Goal: Information Seeking & Learning: Learn about a topic

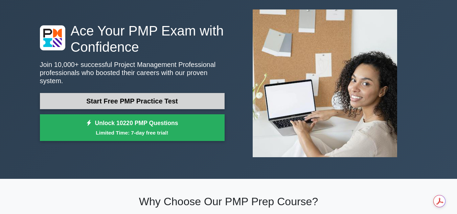
click at [187, 96] on link "Start Free PMP Practice Test" at bounding box center [132, 101] width 185 height 16
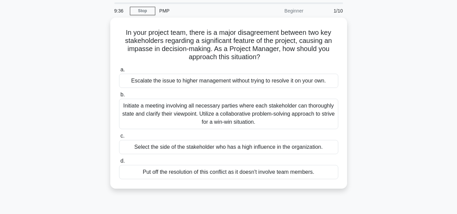
scroll to position [34, 0]
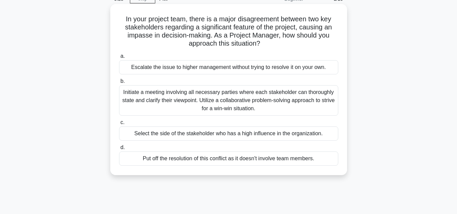
click at [262, 105] on div "Initiate a meeting involving all necessary parties where each stakeholder can t…" at bounding box center [228, 100] width 219 height 30
click at [119, 84] on input "b. Initiate a meeting involving all necessary parties where each stakeholder ca…" at bounding box center [119, 81] width 0 height 4
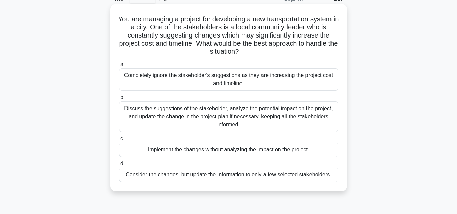
click at [234, 120] on div "Discuss the suggestions of the stakeholder, analyze the potential impact on the…" at bounding box center [228, 116] width 219 height 30
click at [119, 100] on input "b. Discuss the suggestions of the stakeholder, analyze the potential impact on …" at bounding box center [119, 97] width 0 height 4
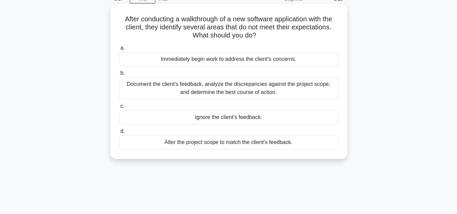
scroll to position [0, 0]
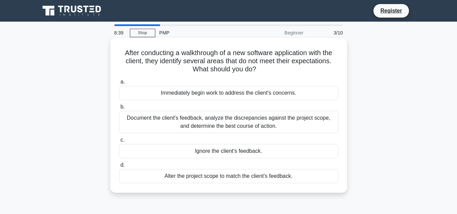
click at [219, 125] on div "Document the client's feedback, analyze the discrepancies against the project s…" at bounding box center [228, 122] width 219 height 22
click at [119, 109] on input "b. Document the client's feedback, analyze the discrepancies against the projec…" at bounding box center [119, 107] width 0 height 4
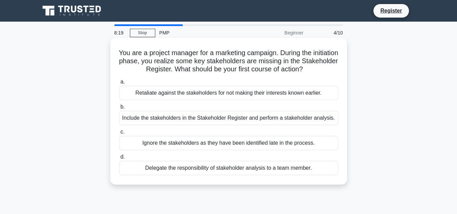
click at [216, 119] on div "Include the stakeholders in the Stakeholder Register and perform a stakeholder …" at bounding box center [228, 118] width 219 height 14
click at [119, 109] on input "b. Include the stakeholders in the Stakeholder Register and perform a stakehold…" at bounding box center [119, 107] width 0 height 4
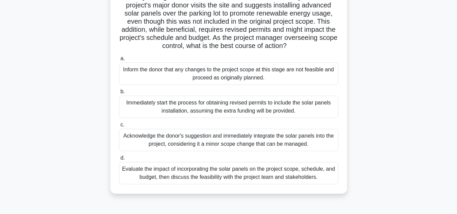
scroll to position [68, 0]
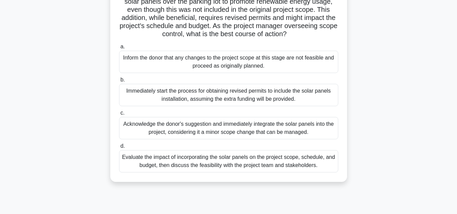
click at [229, 170] on div "Evaluate the impact of incorporating the solar panels on the project scope, sch…" at bounding box center [228, 161] width 219 height 22
click at [119, 148] on input "d. Evaluate the impact of incorporating the solar panels on the project scope, …" at bounding box center [119, 146] width 0 height 4
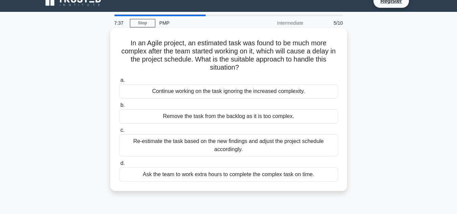
scroll to position [0, 0]
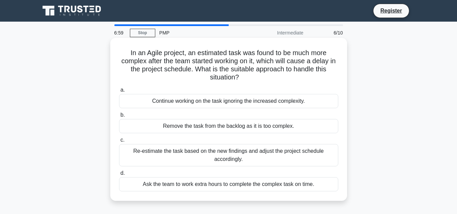
click at [253, 151] on div "Re-estimate the task based on the new findings and adjust the project schedule …" at bounding box center [228, 155] width 219 height 22
click at [119, 142] on input "c. Re-estimate the task based on the new findings and adjust the project schedu…" at bounding box center [119, 140] width 0 height 4
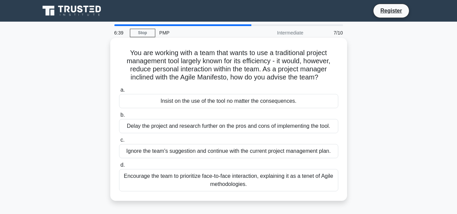
click at [209, 184] on div "Encourage the team to prioritize face-to-face interaction, explaining it as a t…" at bounding box center [228, 180] width 219 height 22
click at [119, 167] on input "d. Encourage the team to prioritize face-to-face interaction, explaining it as …" at bounding box center [119, 165] width 0 height 4
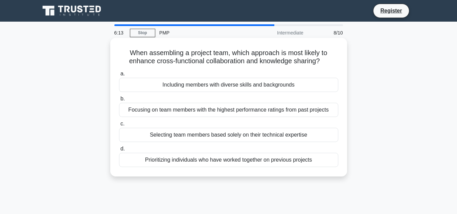
click at [298, 84] on div "Including members with diverse skills and backgrounds" at bounding box center [228, 85] width 219 height 14
click at [119, 76] on input "a. Including members with diverse skills and backgrounds" at bounding box center [119, 74] width 0 height 4
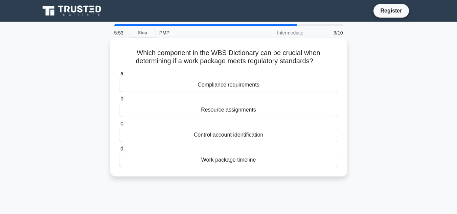
click at [292, 86] on div "Compliance requirements" at bounding box center [228, 85] width 219 height 14
click at [119, 76] on input "a. Compliance requirements" at bounding box center [119, 74] width 0 height 4
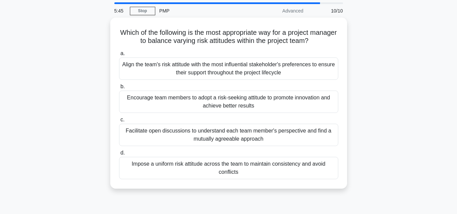
scroll to position [34, 0]
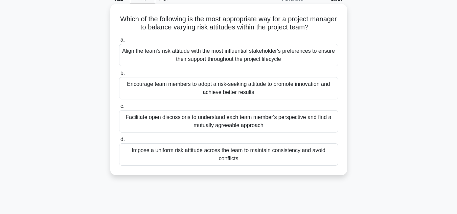
click at [315, 123] on div "Facilitate open discussions to understand each team member's perspective and fi…" at bounding box center [228, 121] width 219 height 22
click at [119, 109] on input "c. Facilitate open discussions to understand each team member's perspective and…" at bounding box center [119, 106] width 0 height 4
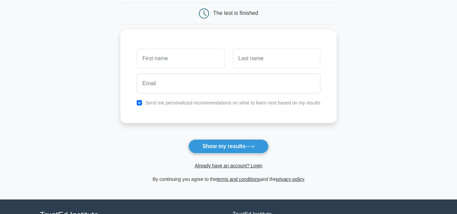
scroll to position [68, 0]
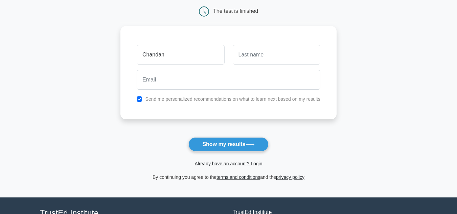
type input "Chandan"
click at [256, 58] on input "Katar" at bounding box center [277, 55] width 88 height 20
type input "Kataria"
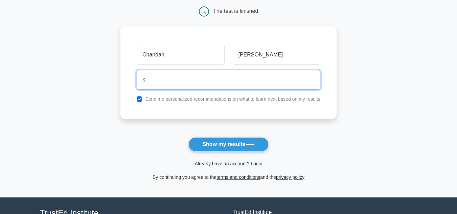
type input "Katariachandan7@gmail.com"
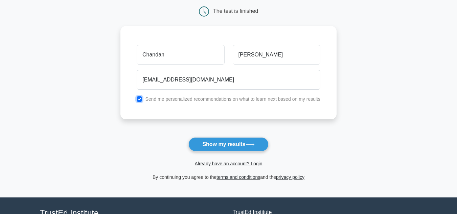
click at [139, 99] on input "checkbox" at bounding box center [139, 98] width 5 height 5
checkbox input "false"
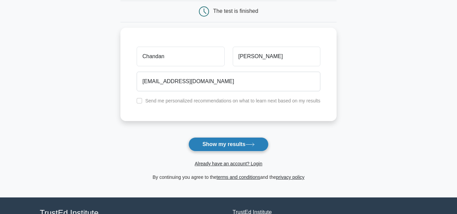
click at [244, 143] on button "Show my results" at bounding box center [228, 144] width 80 height 14
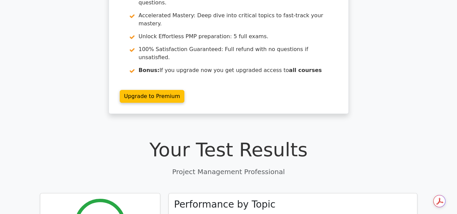
scroll to position [237, 0]
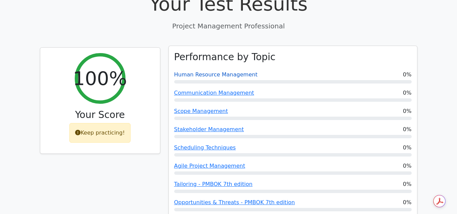
click at [227, 71] on link "Human Resource Management" at bounding box center [216, 74] width 84 height 6
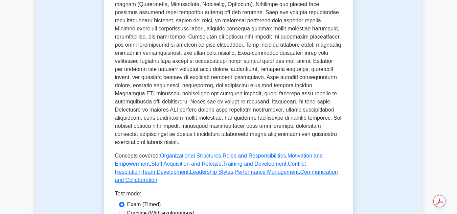
scroll to position [338, 0]
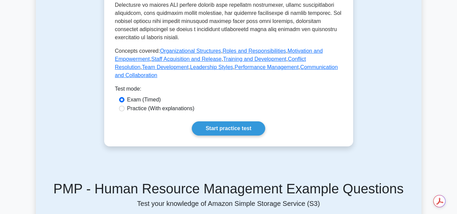
click at [162, 104] on label "Practice (With explanations)" at bounding box center [160, 108] width 67 height 8
click at [124, 106] on input "Practice (With explanations)" at bounding box center [121, 108] width 5 height 5
radio input "true"
click at [137, 96] on label "Exam (Timed)" at bounding box center [144, 100] width 34 height 8
click at [124, 97] on input "Exam (Timed)" at bounding box center [121, 99] width 5 height 5
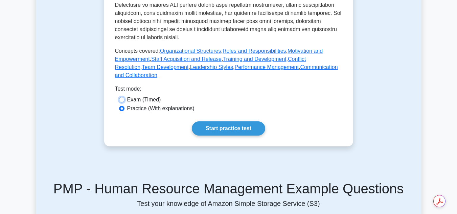
radio input "true"
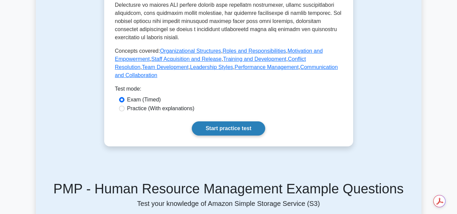
click at [243, 126] on link "Start practice test" at bounding box center [228, 128] width 73 height 14
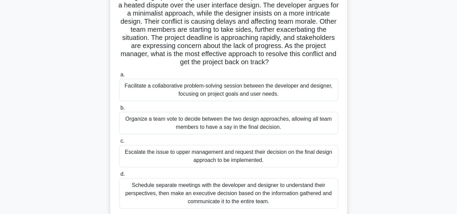
scroll to position [68, 0]
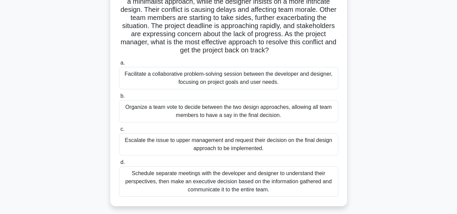
click at [224, 81] on div "Facilitate a collaborative problem-solving session between the developer and de…" at bounding box center [228, 78] width 219 height 22
click at [119, 65] on input "a. Facilitate a collaborative problem-solving session between the developer and…" at bounding box center [119, 63] width 0 height 4
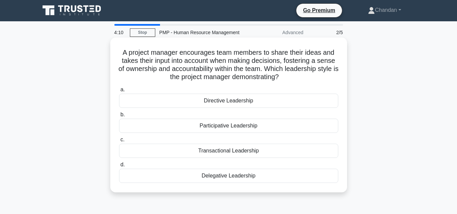
scroll to position [0, 0]
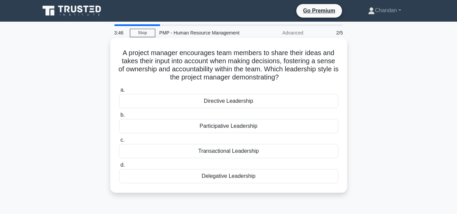
click at [244, 125] on div "Participative Leadership" at bounding box center [228, 126] width 219 height 14
click at [119, 117] on input "b. Participative Leadership" at bounding box center [119, 115] width 0 height 4
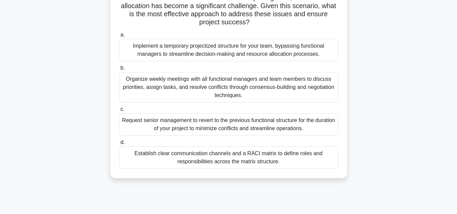
scroll to position [101, 0]
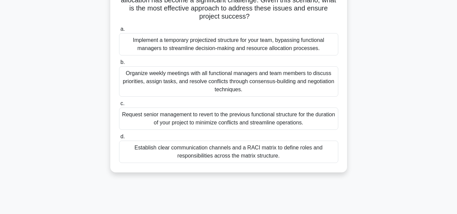
click at [241, 151] on div "Establish clear communication channels and a RACI matrix to define roles and re…" at bounding box center [228, 152] width 219 height 22
click at [119, 139] on input "d. Establish clear communication channels and a RACI matrix to define roles and…" at bounding box center [119, 137] width 0 height 4
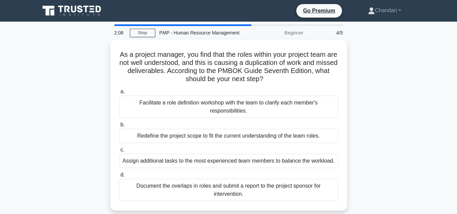
scroll to position [34, 0]
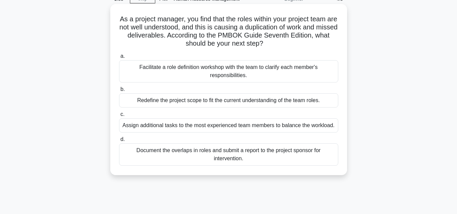
click at [231, 73] on div "Facilitate a role definition workshop with the team to clarify each member's re…" at bounding box center [228, 71] width 219 height 22
click at [119, 58] on input "a. Facilitate a role definition workshop with the team to clarify each member's…" at bounding box center [119, 56] width 0 height 4
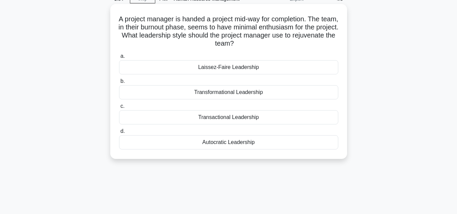
scroll to position [0, 0]
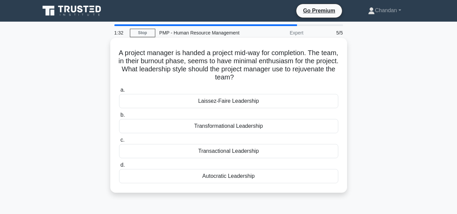
click at [268, 100] on div "Laissez-Faire Leadership" at bounding box center [228, 101] width 219 height 14
click at [119, 92] on input "a. Laissez-Faire Leadership" at bounding box center [119, 90] width 0 height 4
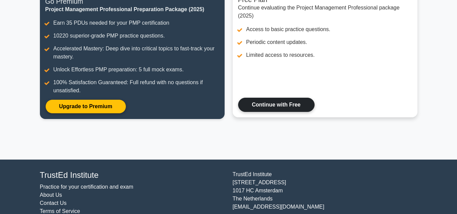
scroll to position [101, 0]
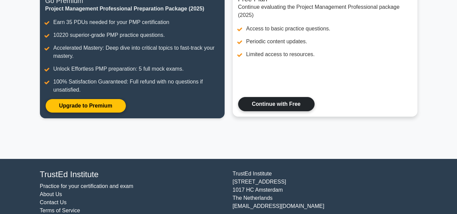
click at [292, 105] on link "Continue with Free" at bounding box center [276, 104] width 76 height 14
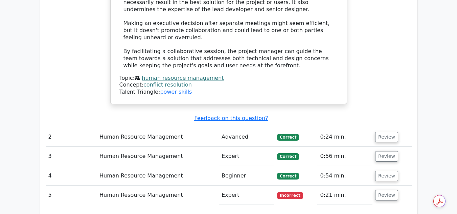
scroll to position [1014, 0]
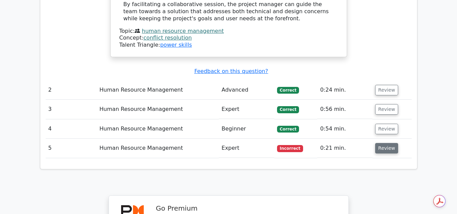
click at [378, 143] on button "Review" at bounding box center [386, 148] width 23 height 10
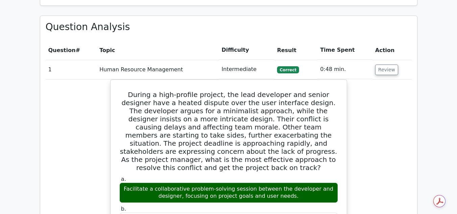
scroll to position [507, 0]
